Goal: Obtain resource: Download file/media

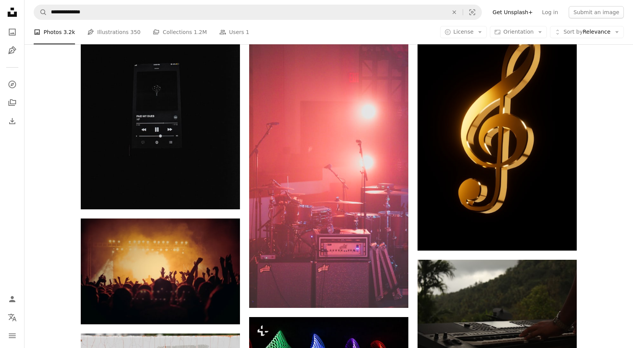
scroll to position [7798, 0]
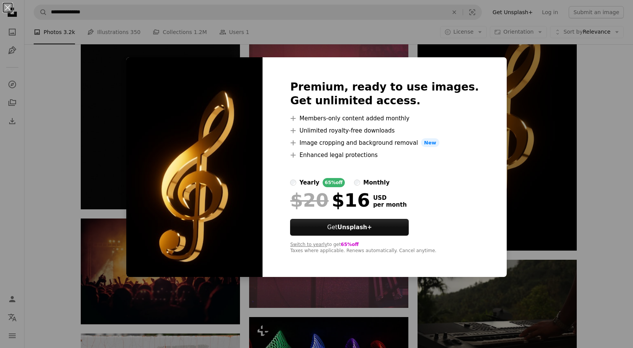
click at [503, 188] on div "An X shape Premium, ready to use images. Get unlimited access. A plus sign Memb…" at bounding box center [316, 174] width 633 height 348
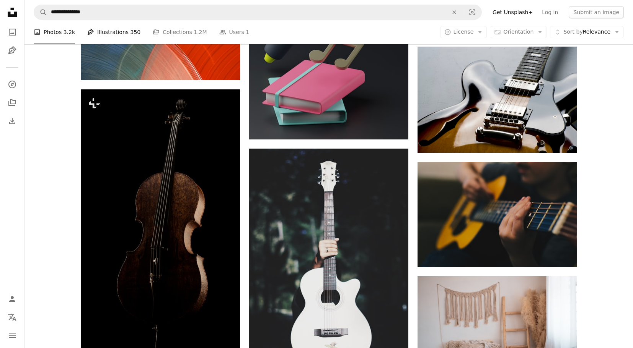
scroll to position [6683, 0]
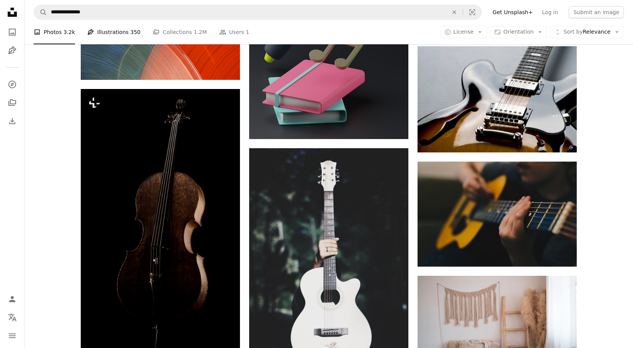
click at [111, 33] on link "Pen Tool Illustrations 350" at bounding box center [113, 32] width 53 height 24
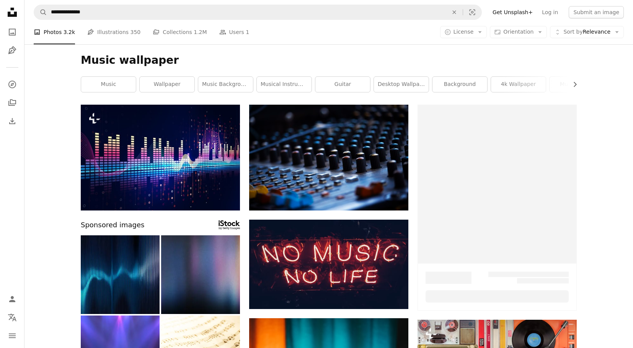
scroll to position [6683, 0]
